Goal: Information Seeking & Learning: Find specific fact

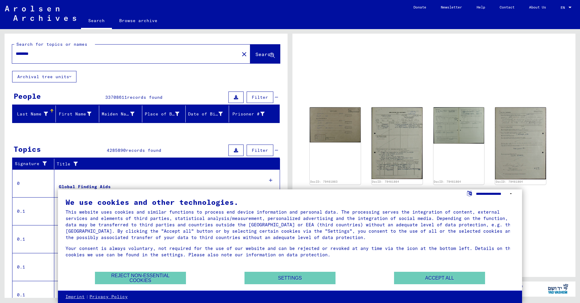
click at [483, 193] on select "**********" at bounding box center [495, 194] width 39 height 9
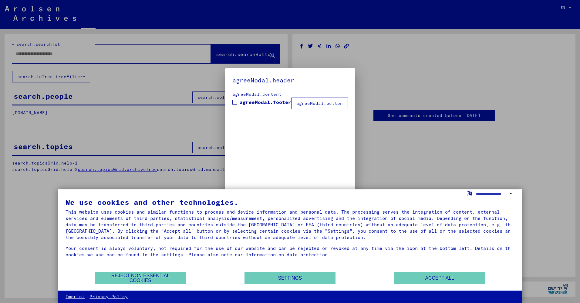
type input "********"
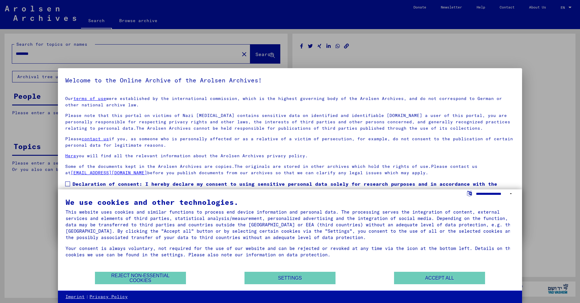
click at [481, 192] on select "**********" at bounding box center [495, 194] width 39 height 9
select select "*****"
click at [476, 190] on select "**********" at bounding box center [495, 194] width 39 height 9
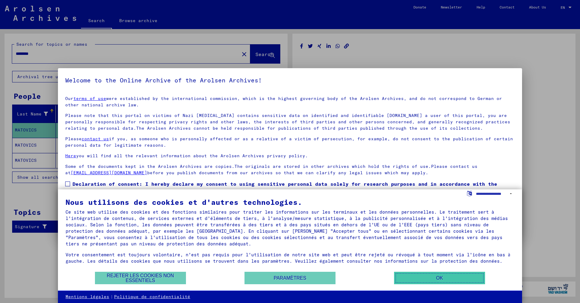
click at [428, 277] on button "OK" at bounding box center [439, 278] width 91 height 12
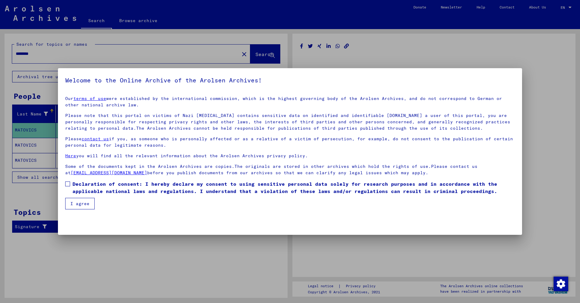
click at [84, 205] on button "I agree" at bounding box center [79, 204] width 29 height 12
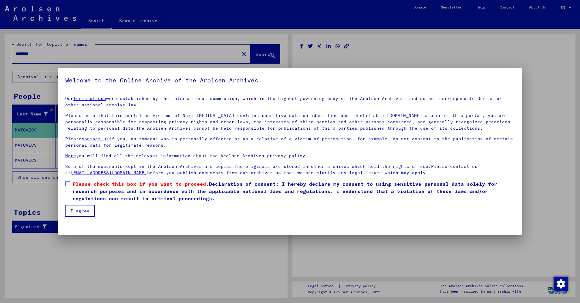
click at [83, 208] on button "I agree" at bounding box center [79, 211] width 29 height 12
click at [74, 184] on span "Please check this box if you want to proceed." at bounding box center [141, 184] width 137 height 6
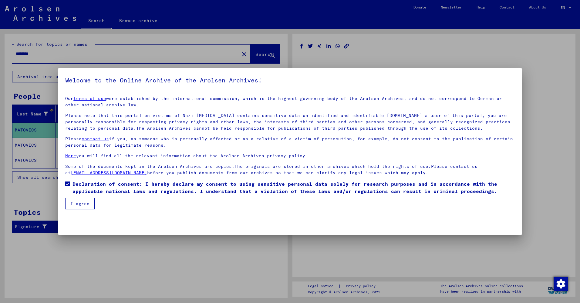
click at [80, 203] on button "I agree" at bounding box center [79, 204] width 29 height 12
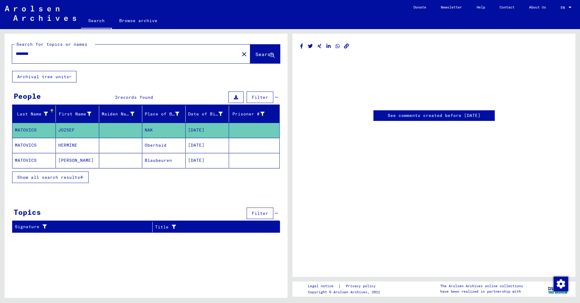
click at [171, 128] on mat-cell "NAK" at bounding box center [163, 130] width 43 height 15
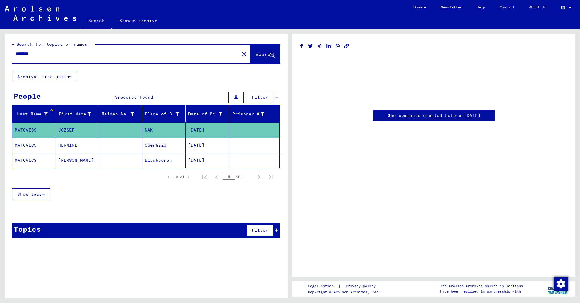
click at [171, 128] on mat-cell "NAK" at bounding box center [163, 130] width 43 height 15
click at [462, 119] on link "See comments created before [DATE]" at bounding box center [434, 116] width 93 height 6
click at [49, 78] on button "Archival tree units" at bounding box center [44, 77] width 64 height 12
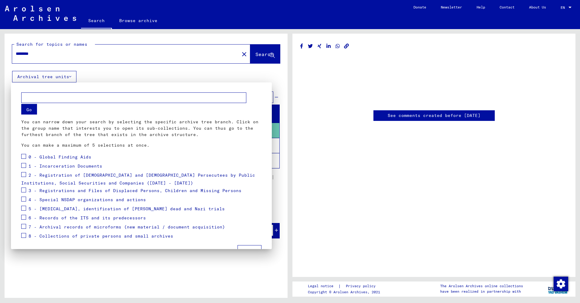
click at [49, 78] on div at bounding box center [290, 151] width 580 height 303
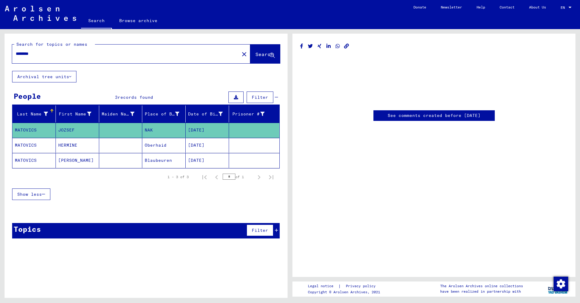
click at [136, 157] on mat-cell at bounding box center [120, 160] width 43 height 15
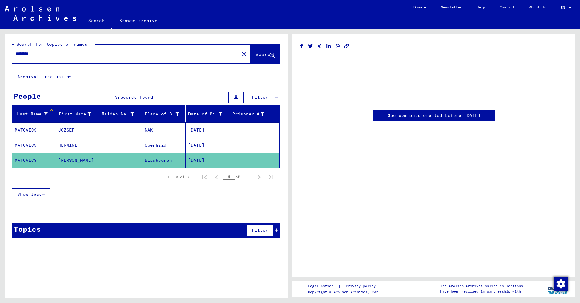
click at [154, 131] on mat-cell "NAK" at bounding box center [163, 130] width 43 height 15
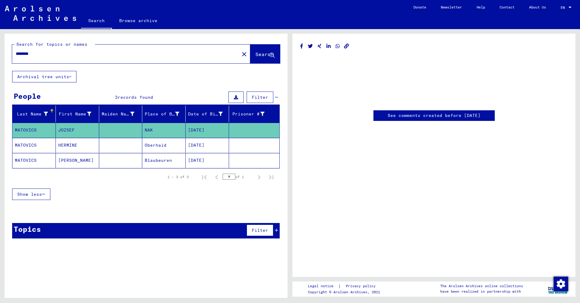
click at [154, 131] on mat-cell "NAK" at bounding box center [163, 130] width 43 height 15
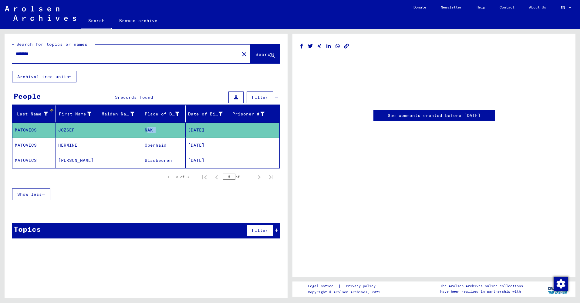
click at [154, 131] on mat-cell "NAK" at bounding box center [163, 130] width 43 height 15
click at [159, 146] on mat-cell "Oberhaid" at bounding box center [163, 145] width 43 height 15
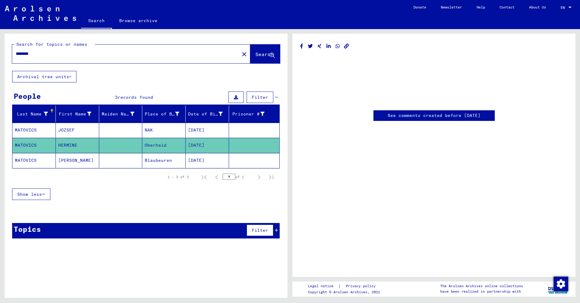
click at [161, 156] on mat-cell "Blaubeuren" at bounding box center [163, 160] width 43 height 15
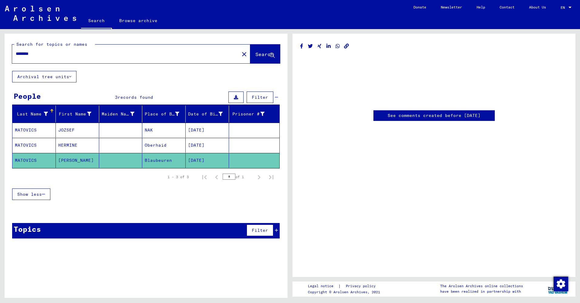
click at [166, 133] on mat-cell "NAK" at bounding box center [163, 130] width 43 height 15
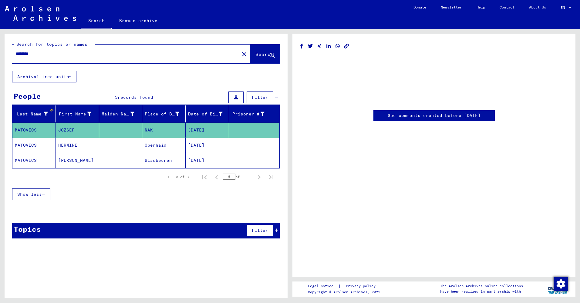
click at [164, 156] on mat-cell "Blaubeuren" at bounding box center [163, 160] width 43 height 15
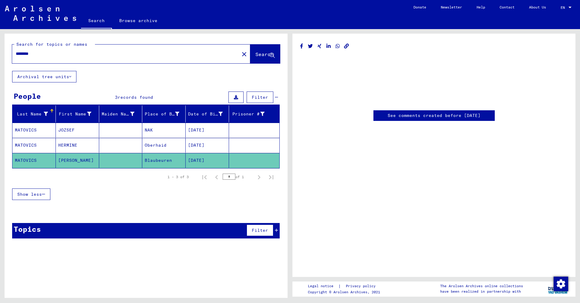
click at [164, 164] on mat-cell "Blaubeuren" at bounding box center [163, 160] width 43 height 15
click at [167, 146] on mat-cell "Oberhaid" at bounding box center [163, 145] width 43 height 15
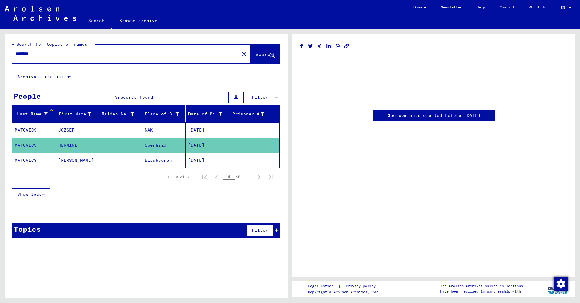
click at [170, 133] on mat-cell "NAK" at bounding box center [163, 130] width 43 height 15
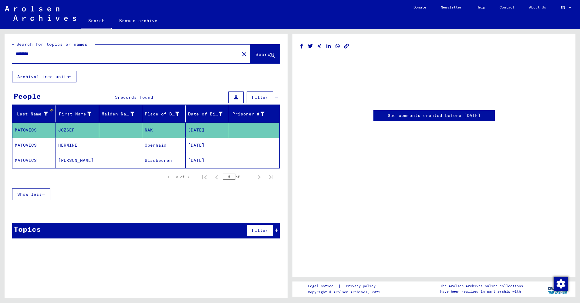
click at [175, 131] on mat-cell "NAK" at bounding box center [163, 130] width 43 height 15
click at [157, 157] on mat-cell "Blaubeuren" at bounding box center [163, 160] width 43 height 15
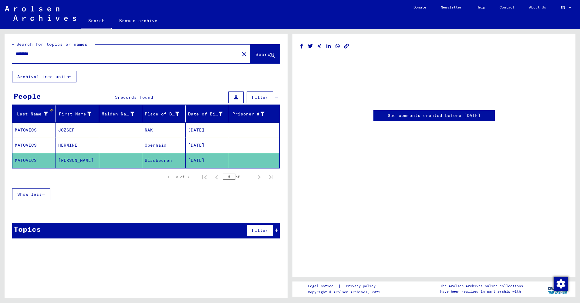
click at [169, 150] on mat-cell "Oberhaid" at bounding box center [163, 145] width 43 height 15
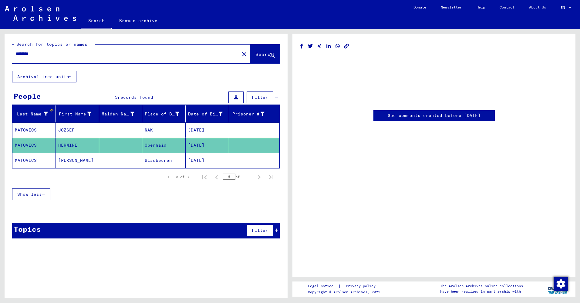
click at [174, 134] on mat-cell "NAK" at bounding box center [163, 130] width 43 height 15
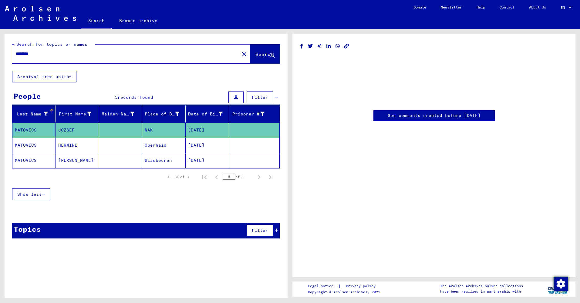
click at [173, 161] on mat-cell "Blaubeuren" at bounding box center [163, 160] width 43 height 15
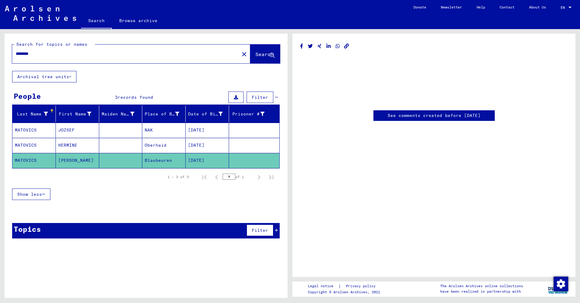
click at [173, 161] on mat-cell "Blaubeuren" at bounding box center [163, 160] width 43 height 15
drag, startPoint x: 173, startPoint y: 161, endPoint x: 170, endPoint y: 157, distance: 4.7
click at [170, 157] on mat-cell "Blaubeuren" at bounding box center [163, 160] width 43 height 15
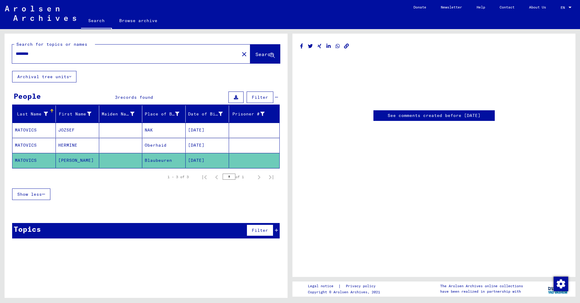
click at [132, 210] on div at bounding box center [146, 212] width 283 height 8
click at [161, 125] on mat-cell "NAK" at bounding box center [163, 130] width 43 height 15
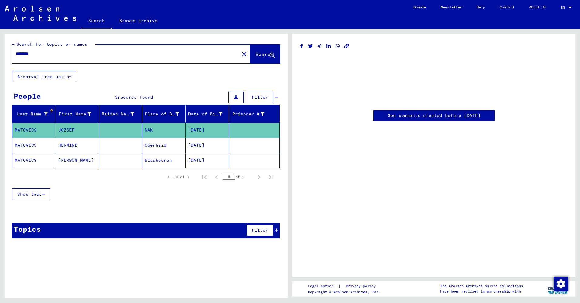
click at [394, 117] on link "See comments created before [DATE]" at bounding box center [434, 116] width 93 height 6
